Goal: Task Accomplishment & Management: Manage account settings

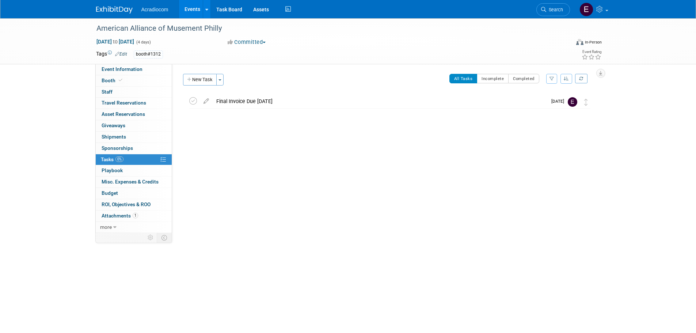
click at [478, 222] on div "Event Website: Edit https://annualmeeting.aam-us.org/ Event Venue Name: Specify…" at bounding box center [386, 148] width 428 height 169
click at [128, 4] on link at bounding box center [118, 6] width 45 height 6
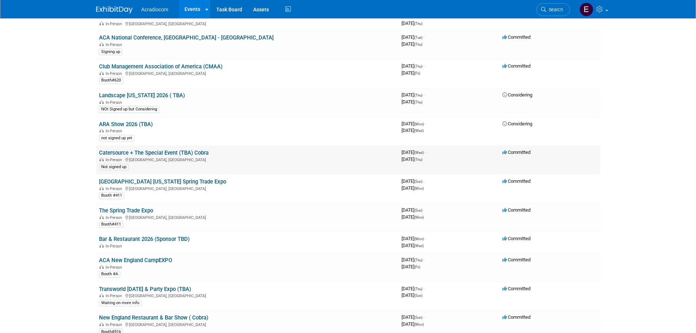
scroll to position [621, 0]
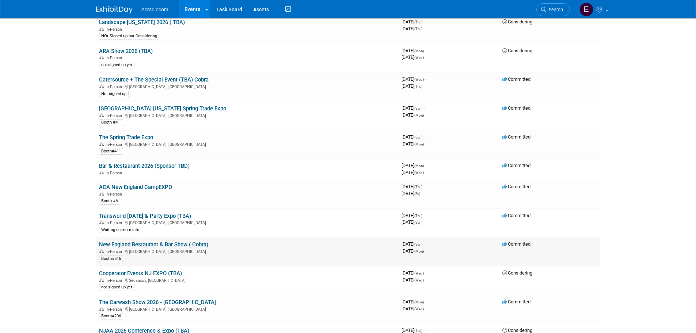
click at [184, 243] on link "New England Restaurant & Bar Show ( Cobra)" at bounding box center [153, 244] width 109 height 7
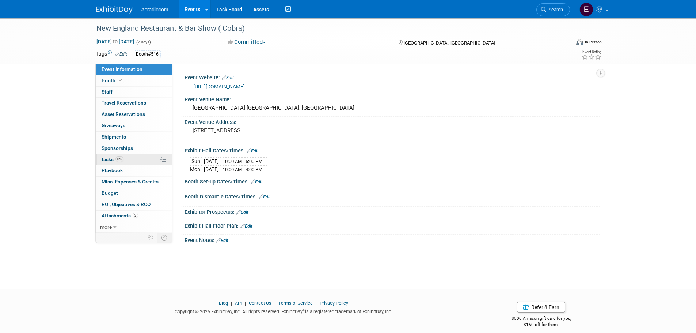
click at [119, 156] on link "0% Tasks 0%" at bounding box center [134, 159] width 76 height 11
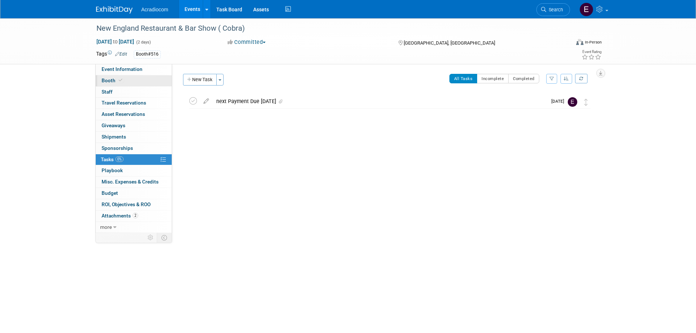
click at [130, 84] on link "Booth" at bounding box center [134, 80] width 76 height 11
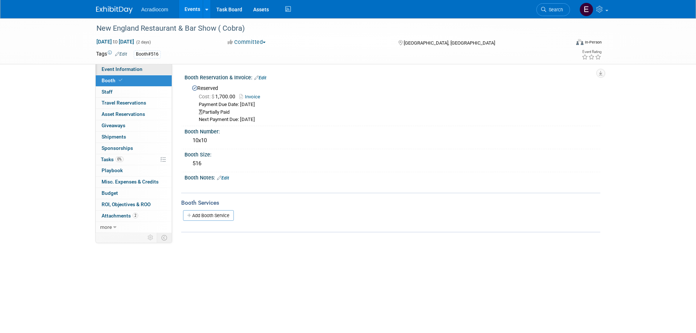
click at [145, 70] on link "Event Information" at bounding box center [134, 69] width 76 height 11
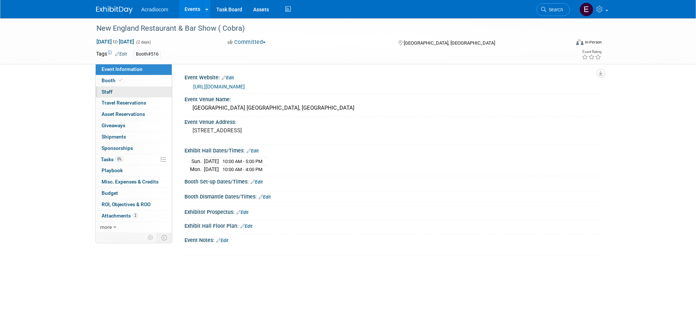
click at [141, 87] on link "0 Staff 0" at bounding box center [134, 92] width 76 height 11
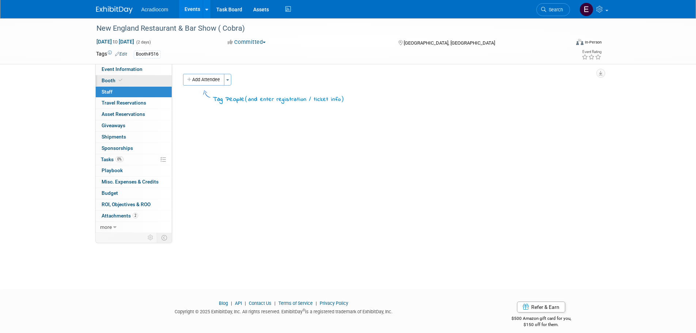
click at [144, 80] on link "Booth" at bounding box center [134, 80] width 76 height 11
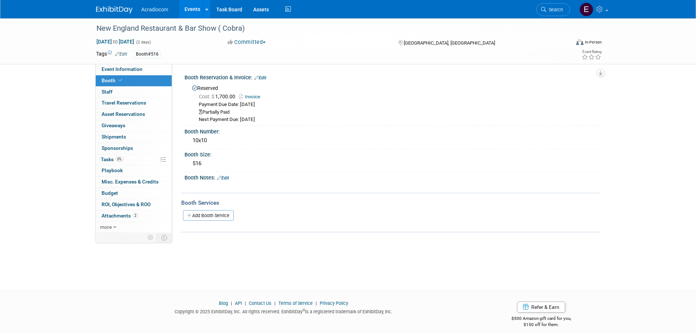
click at [257, 115] on div "Partially Paid" at bounding box center [397, 112] width 396 height 7
click at [265, 76] on link "Edit" at bounding box center [260, 77] width 12 height 5
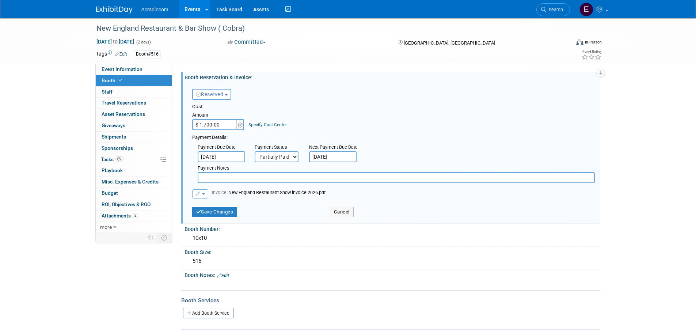
click at [266, 179] on input "text" at bounding box center [396, 177] width 397 height 11
type input "Remaining Balance Due $1,700"
click at [220, 213] on button "Save Changes" at bounding box center [214, 212] width 45 height 10
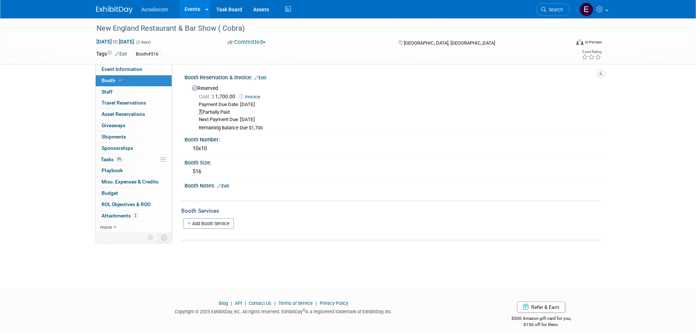
click at [253, 98] on link "Invoice" at bounding box center [251, 96] width 24 height 5
click at [137, 72] on span "Event Information" at bounding box center [122, 69] width 41 height 6
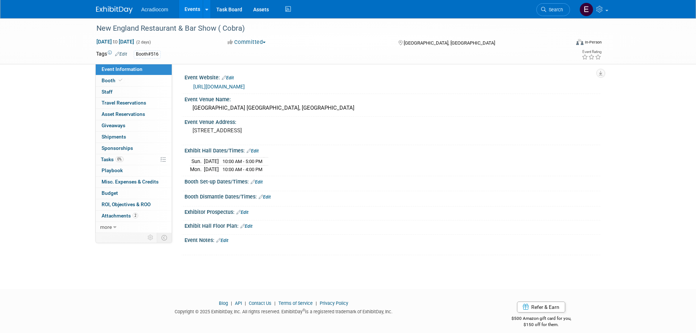
click at [227, 85] on link "https://www.newenglandrestaurantbarshow.com/" at bounding box center [218, 87] width 51 height 6
click at [128, 14] on div "Acradiocom Events Add Event Bulk Upload Events Shareable Event Boards Recently …" at bounding box center [348, 9] width 504 height 18
click at [128, 9] on img at bounding box center [114, 9] width 37 height 7
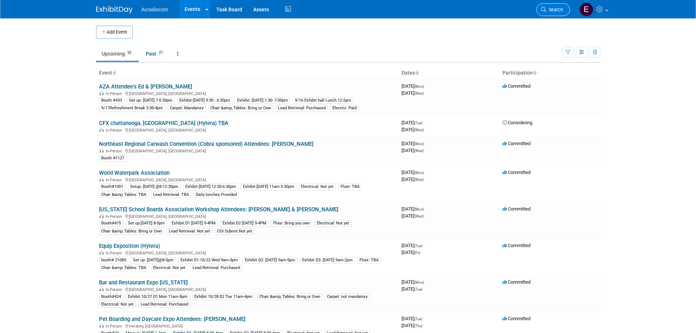
click at [555, 15] on link "Search" at bounding box center [553, 9] width 34 height 13
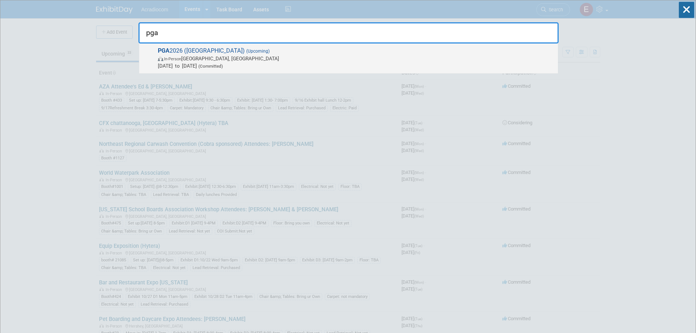
type input "pga"
click at [185, 66] on span "Jan 21, 2026 to Jan 23, 2026 (Committed)" at bounding box center [356, 65] width 396 height 7
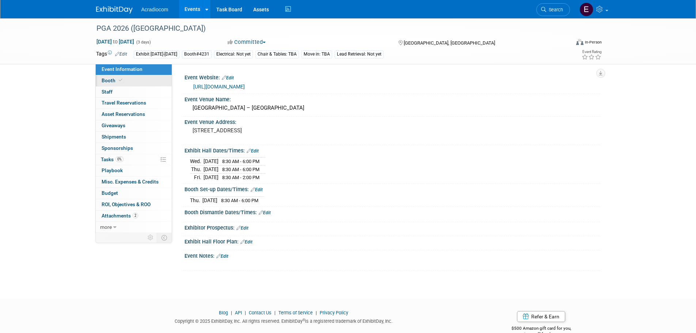
click at [138, 81] on link "Booth" at bounding box center [134, 80] width 76 height 11
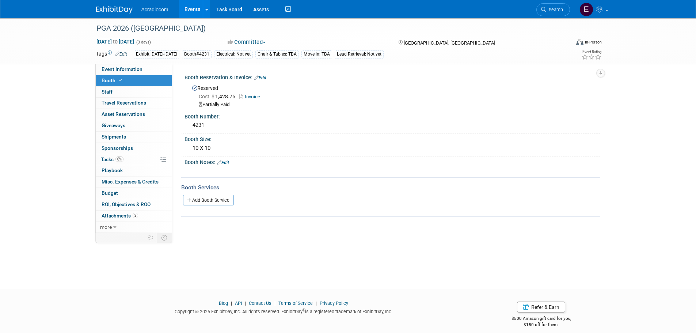
click at [252, 98] on link "Invoice" at bounding box center [251, 96] width 24 height 5
click at [118, 215] on span "Attachments 2" at bounding box center [120, 216] width 37 height 6
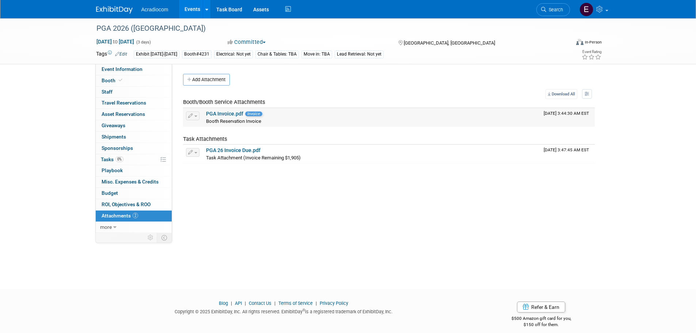
click at [234, 114] on link "PGA Invoice.pdf" at bounding box center [224, 114] width 37 height 6
click at [221, 153] on link "PGA 26 Invoice Due.pdf" at bounding box center [233, 150] width 54 height 6
click at [133, 67] on span "Event Information" at bounding box center [122, 69] width 41 height 6
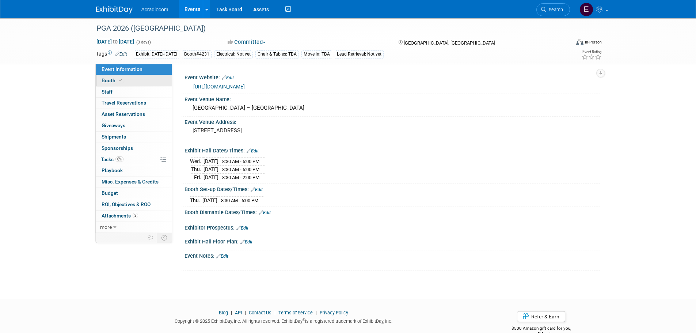
click at [151, 83] on link "Booth" at bounding box center [134, 80] width 76 height 11
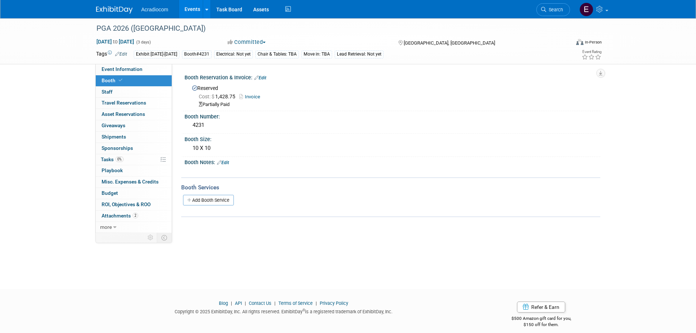
click at [253, 100] on div "Cost: $ 1,428.75 Invoice" at bounding box center [397, 97] width 396 height 8
click at [126, 217] on span "Attachments 2" at bounding box center [120, 216] width 37 height 6
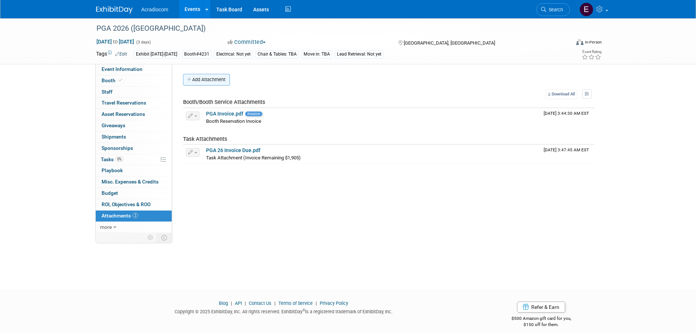
click at [198, 76] on button "Add Attachment" at bounding box center [206, 80] width 47 height 12
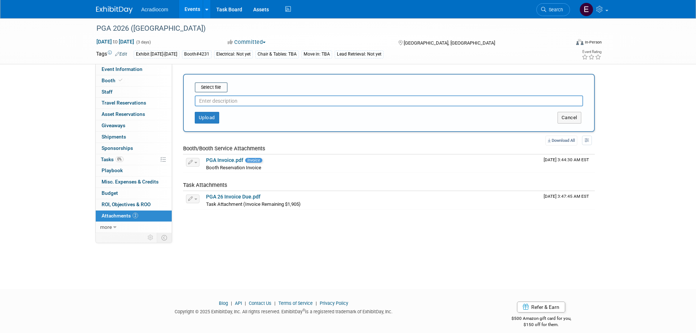
click at [206, 100] on input "text" at bounding box center [389, 100] width 388 height 11
click at [218, 84] on input "file" at bounding box center [183, 87] width 87 height 9
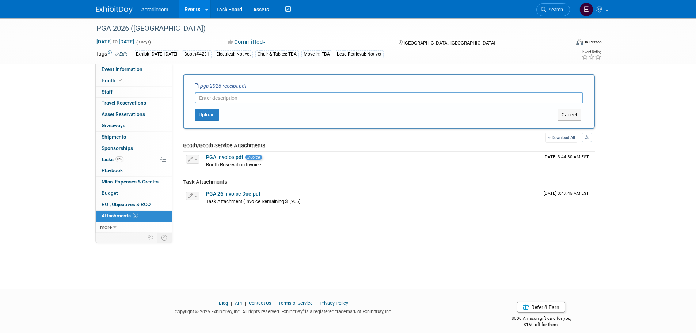
click at [206, 97] on input "text" at bounding box center [389, 97] width 388 height 11
type input "PGA First Payment"
click at [211, 118] on button "Upload" at bounding box center [207, 115] width 24 height 12
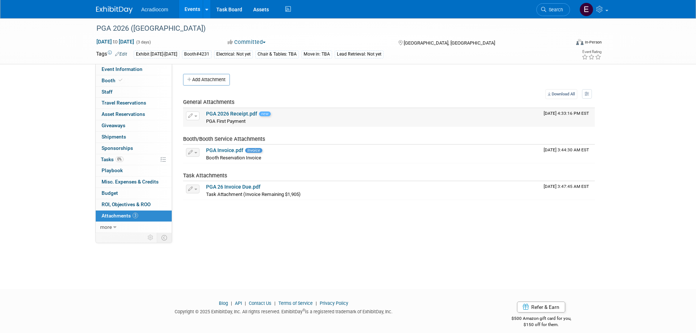
click at [253, 119] on div "PGA First Payment PGA First Payment X" at bounding box center [372, 120] width 332 height 7
click at [262, 114] on span "new" at bounding box center [265, 113] width 12 height 5
click at [253, 121] on div "PGA First Payment PGA First Payment X" at bounding box center [372, 120] width 332 height 7
click at [189, 115] on icon "button" at bounding box center [190, 116] width 5 height 5
drag, startPoint x: 383, startPoint y: 121, endPoint x: 364, endPoint y: 121, distance: 19.0
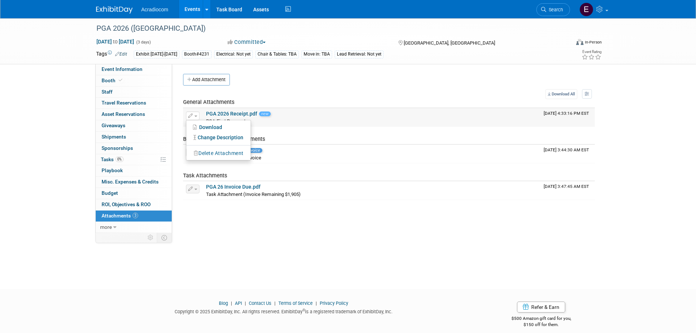
click at [383, 121] on div "PGA First Payment PGA First Payment X" at bounding box center [372, 120] width 332 height 7
click at [260, 112] on span "new" at bounding box center [265, 113] width 12 height 5
click at [196, 114] on button "button" at bounding box center [193, 115] width 14 height 9
click at [282, 118] on div "PGA First Payment PGA First Payment X" at bounding box center [372, 120] width 332 height 7
click at [253, 114] on link "PGA 2026 Receipt.pdf" at bounding box center [231, 114] width 51 height 6
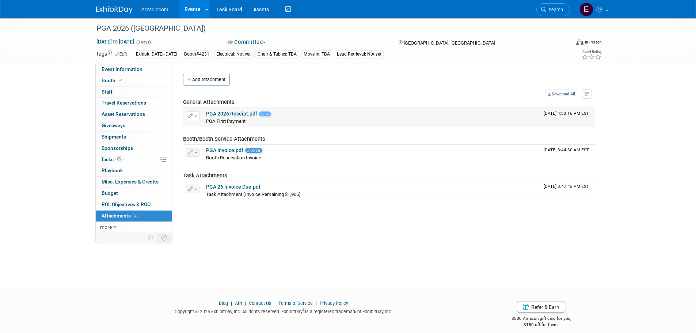
click at [193, 113] on button "button" at bounding box center [193, 115] width 14 height 9
click at [215, 136] on link "Change Description" at bounding box center [218, 137] width 64 height 10
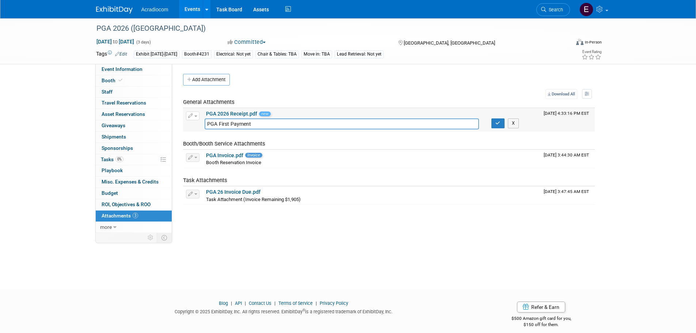
click at [258, 124] on input "PGA First Payment" at bounding box center [342, 123] width 275 height 11
click at [453, 127] on input "PGA First Payment $" at bounding box center [342, 123] width 275 height 11
type input "PGA First Payment $1,428.75"
click at [496, 126] on button "button" at bounding box center [497, 123] width 13 height 10
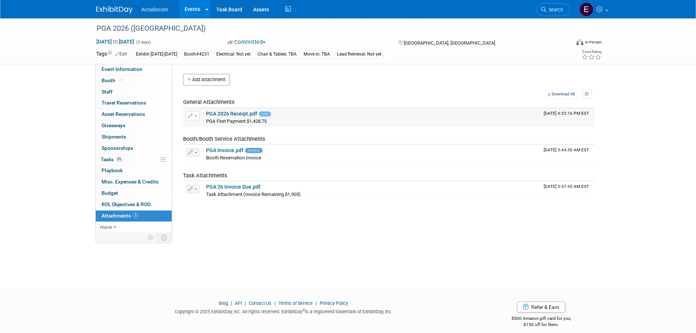
click at [239, 114] on link "PGA 2026 Receipt.pdf" at bounding box center [231, 114] width 51 height 6
click at [243, 187] on link "PGA 26 Invoice Due.pdf" at bounding box center [233, 187] width 54 height 6
click at [228, 150] on link "PGA Invoice.pdf" at bounding box center [224, 150] width 37 height 6
click at [198, 152] on button "button" at bounding box center [193, 152] width 14 height 9
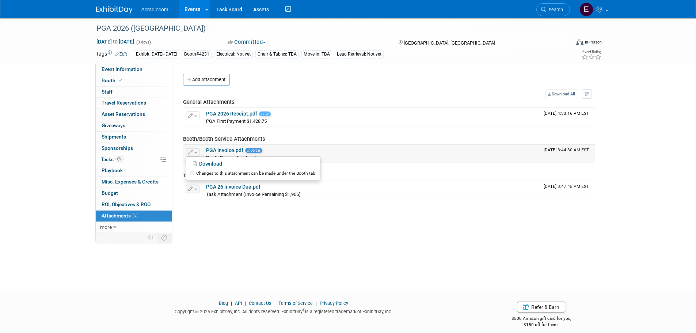
click at [244, 150] on div "PGA Invoice.pdf Invoice" at bounding box center [372, 150] width 332 height 7
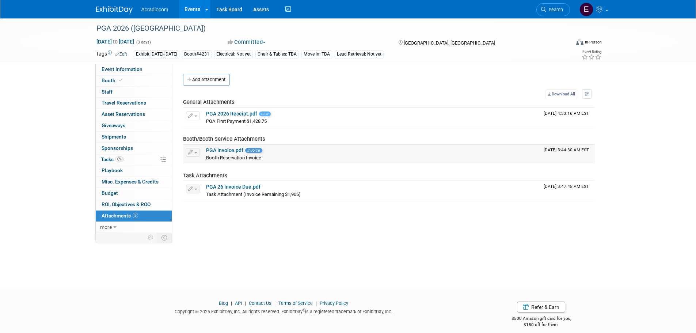
click at [194, 152] on button "button" at bounding box center [193, 152] width 14 height 9
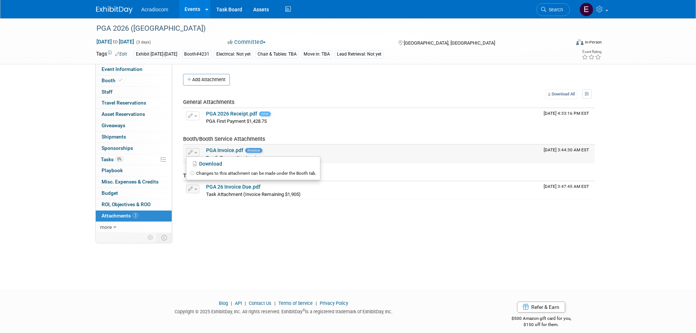
click at [223, 175] on div "Changes to this attachment can be made under the Booth tab." at bounding box center [253, 173] width 134 height 9
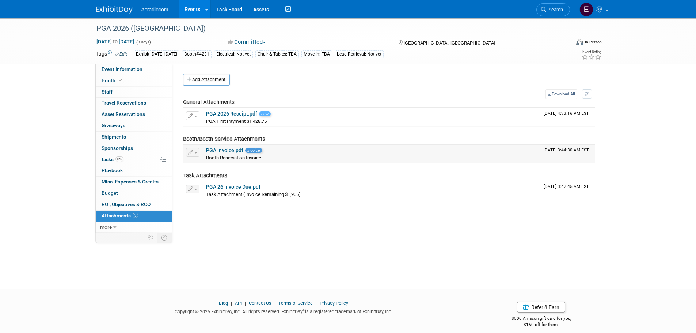
click at [196, 153] on span "button" at bounding box center [195, 152] width 3 height 1
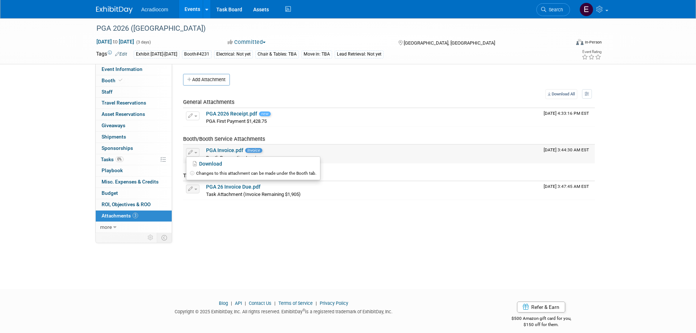
click at [194, 150] on button "button" at bounding box center [193, 152] width 14 height 9
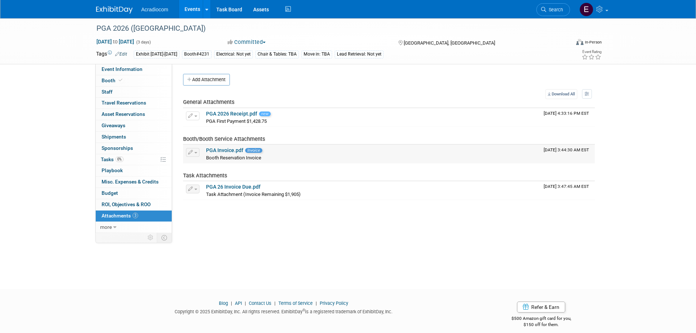
click at [197, 156] on button "button" at bounding box center [193, 152] width 14 height 9
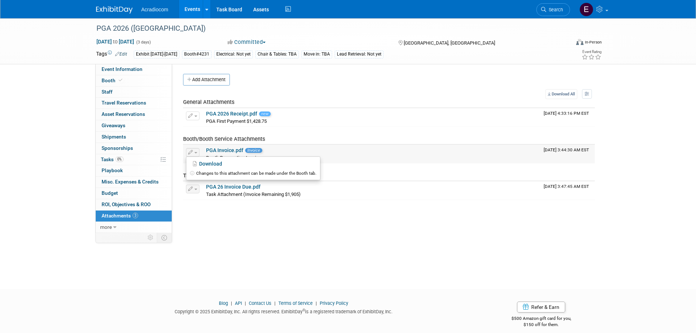
click at [217, 148] on link "PGA Invoice.pdf" at bounding box center [224, 150] width 37 height 6
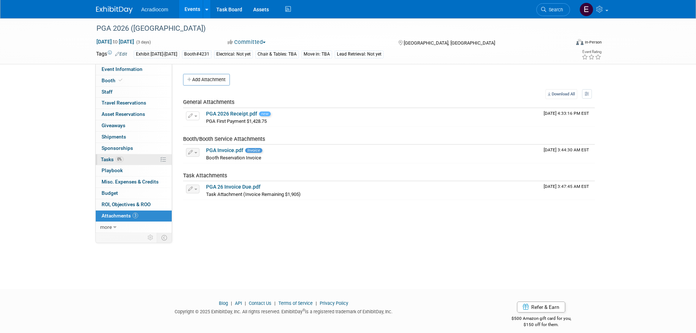
click at [125, 158] on link "0% Tasks 0%" at bounding box center [134, 159] width 76 height 11
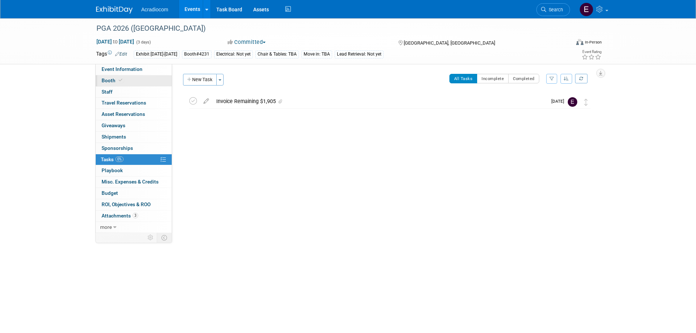
click at [135, 76] on link "Booth" at bounding box center [134, 80] width 76 height 11
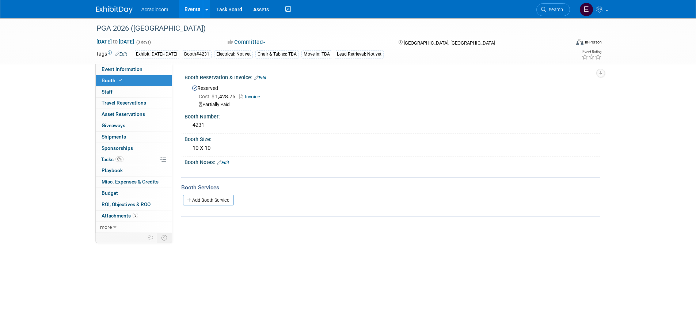
click at [263, 78] on link "Edit" at bounding box center [260, 77] width 12 height 5
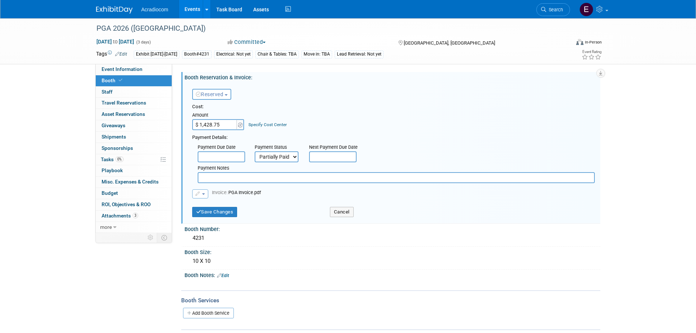
click at [215, 157] on input "text" at bounding box center [221, 156] width 47 height 11
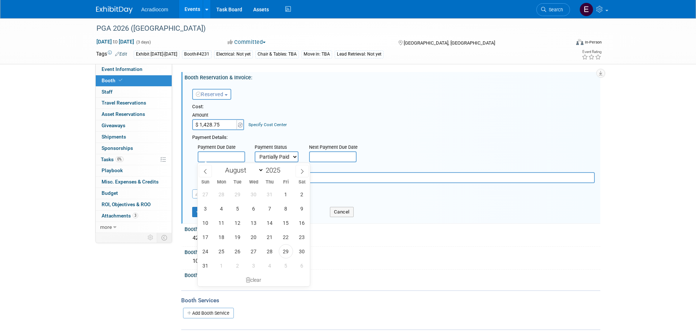
click at [215, 157] on input "text" at bounding box center [221, 156] width 47 height 11
click at [232, 173] on select "January February March April May June July August September October November De…" at bounding box center [243, 169] width 42 height 9
select select "4"
click at [222, 165] on select "January February March April May June July August September October November De…" at bounding box center [243, 169] width 42 height 9
click at [257, 237] on span "21" at bounding box center [254, 237] width 14 height 14
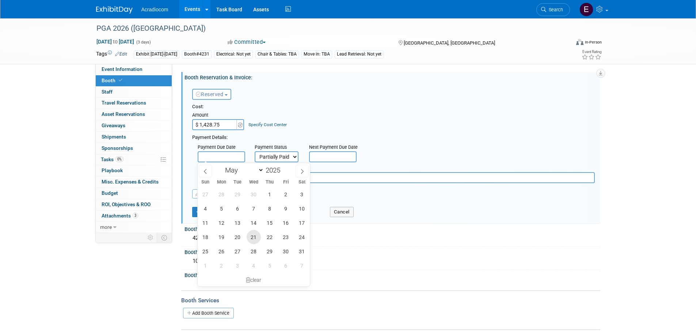
type input "May 21, 2025"
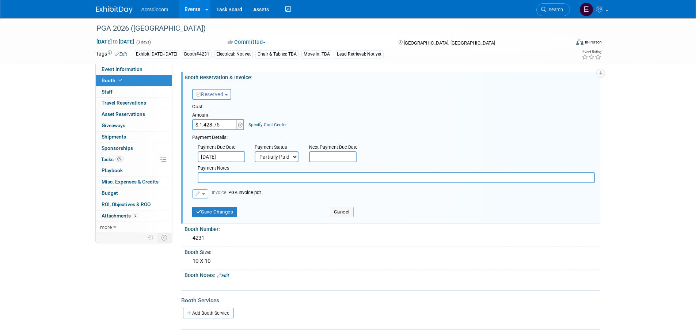
click at [321, 152] on input "text" at bounding box center [332, 156] width 47 height 11
click at [356, 166] on select "January February March April May June July August September October November De…" at bounding box center [354, 169] width 42 height 9
select select "8"
click at [333, 165] on select "January February March April May June July August September October November De…" at bounding box center [354, 169] width 42 height 9
click at [409, 219] on span "20" at bounding box center [413, 222] width 14 height 14
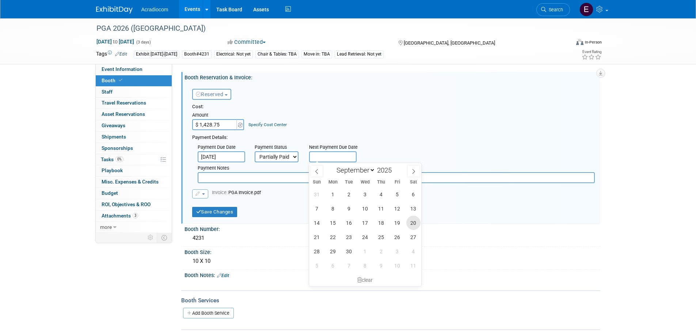
type input "Sep 20, 2025"
click at [262, 182] on input "text" at bounding box center [396, 177] width 397 height 11
type input "f"
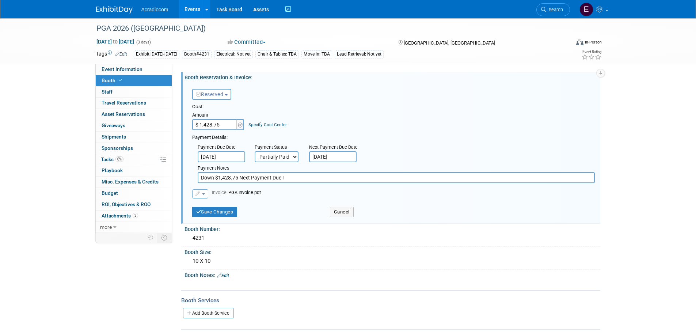
click at [340, 178] on input "Down $1,428.75 Next Payment Due !" at bounding box center [396, 177] width 397 height 11
type input "Down $1,428.75 Next Payment Due $1,905.00"
click at [226, 124] on input "$ 1,428.75" at bounding box center [215, 124] width 46 height 11
click at [229, 123] on input "$ 3.33" at bounding box center [215, 124] width 46 height 11
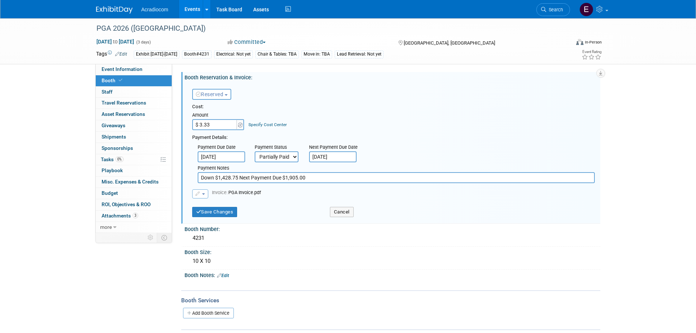
click at [229, 123] on input "$ 3.33" at bounding box center [215, 124] width 46 height 11
type input "$ 3,333.75"
click at [203, 210] on button "Save Changes" at bounding box center [214, 212] width 45 height 10
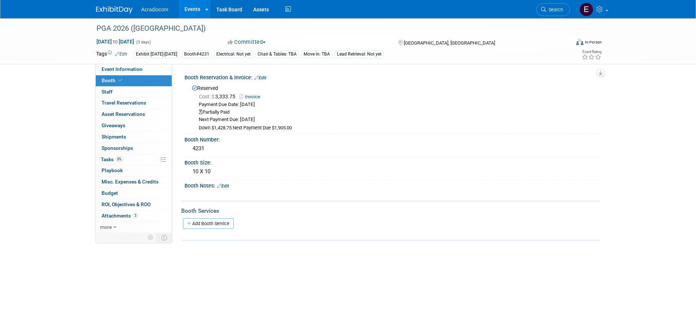
click at [127, 14] on img at bounding box center [114, 9] width 37 height 7
